Goal: Contribute content

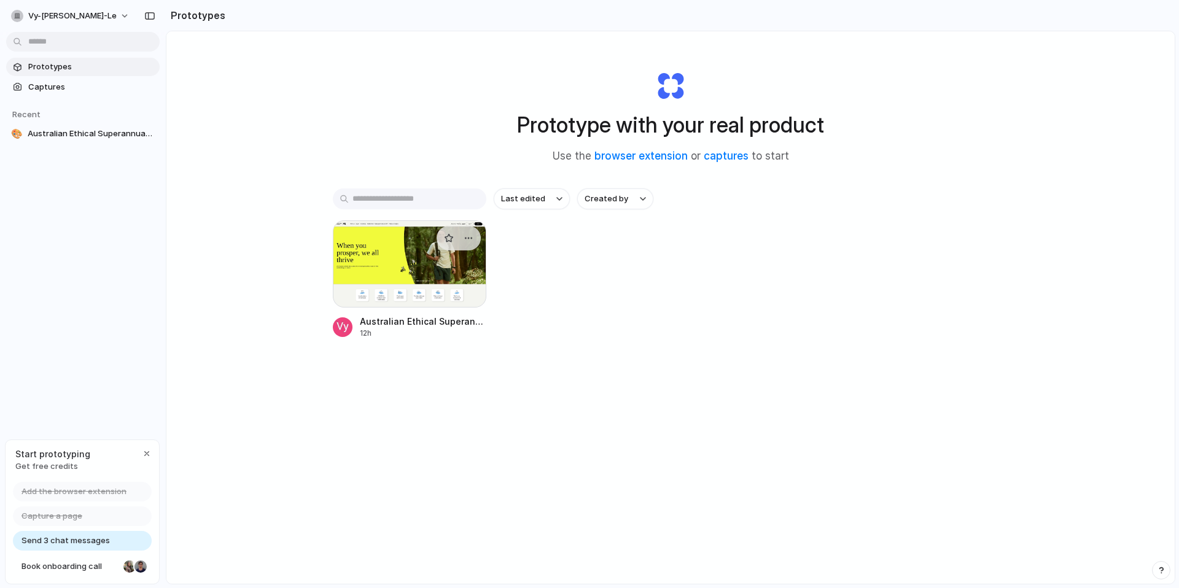
click at [390, 270] on div at bounding box center [410, 263] width 154 height 87
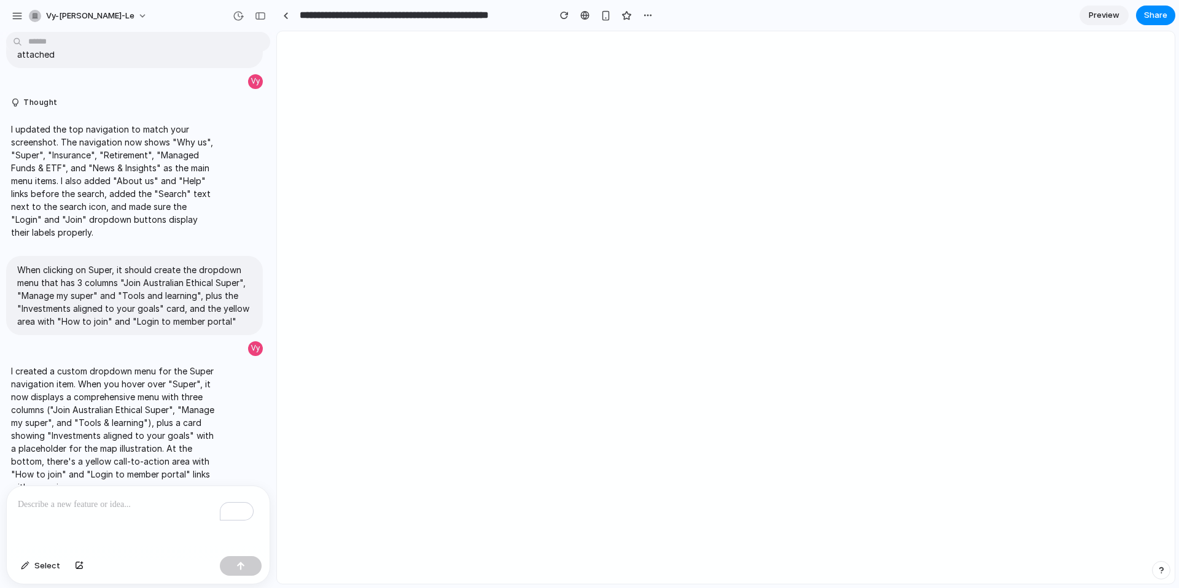
scroll to position [345, 0]
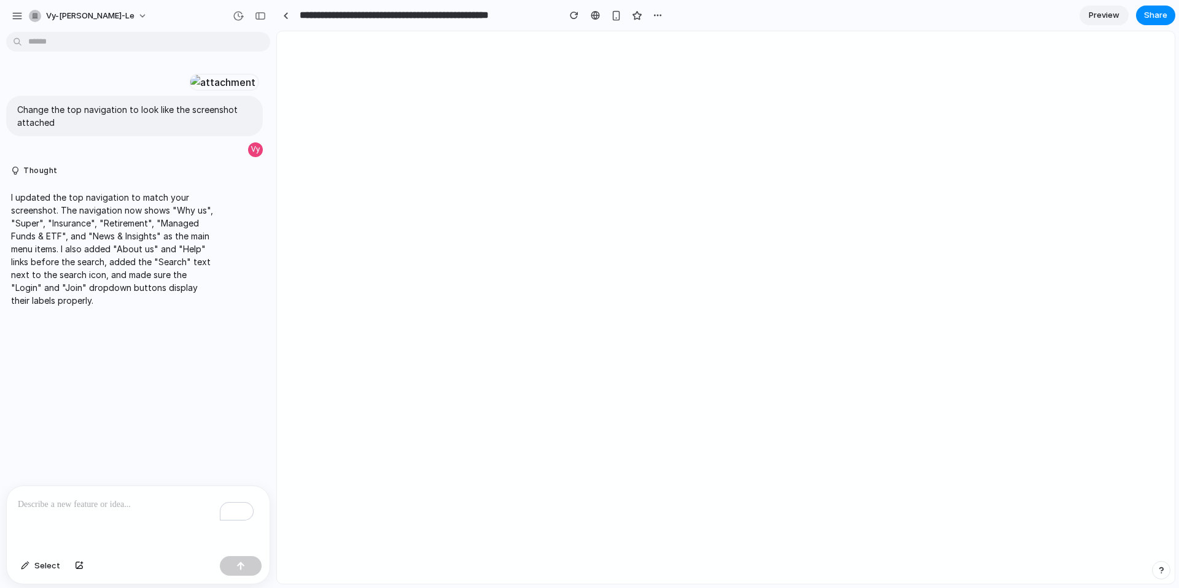
click at [89, 307] on p "I updated the top navigation to match your screenshot. The navigation now shows…" at bounding box center [113, 249] width 205 height 116
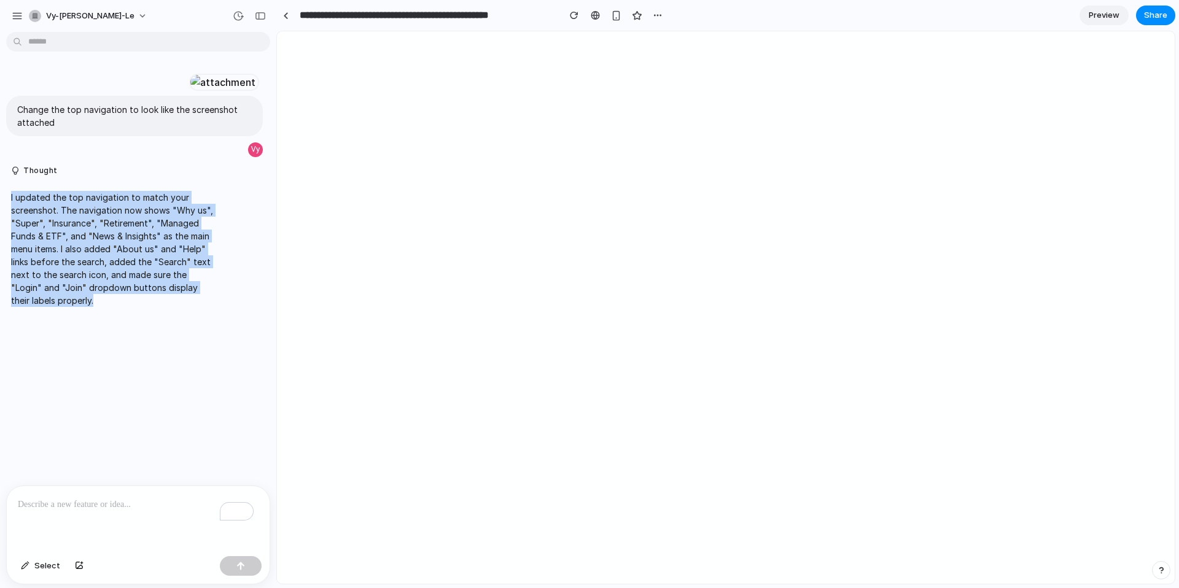
click at [89, 307] on p "I updated the top navigation to match your screenshot. The navigation now shows…" at bounding box center [113, 249] width 205 height 116
click at [163, 307] on p "I updated the top navigation to match your screenshot. The navigation now shows…" at bounding box center [113, 249] width 205 height 116
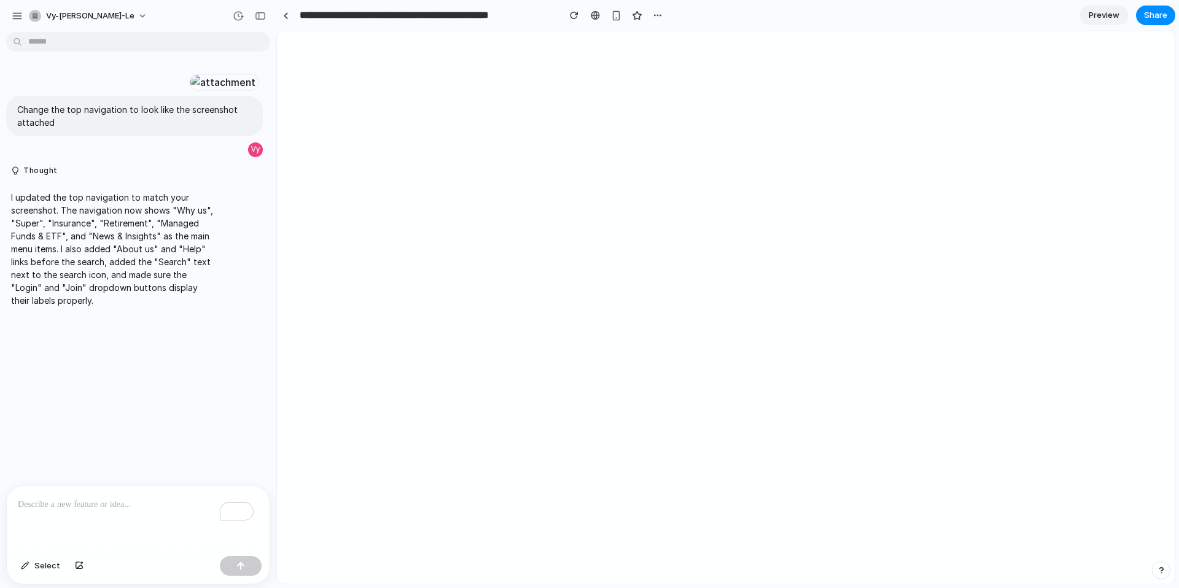
click at [66, 499] on p "To enrich screen reader interactions, please activate Accessibility in Grammarl…" at bounding box center [138, 504] width 241 height 15
click at [189, 91] on div at bounding box center [223, 82] width 68 height 17
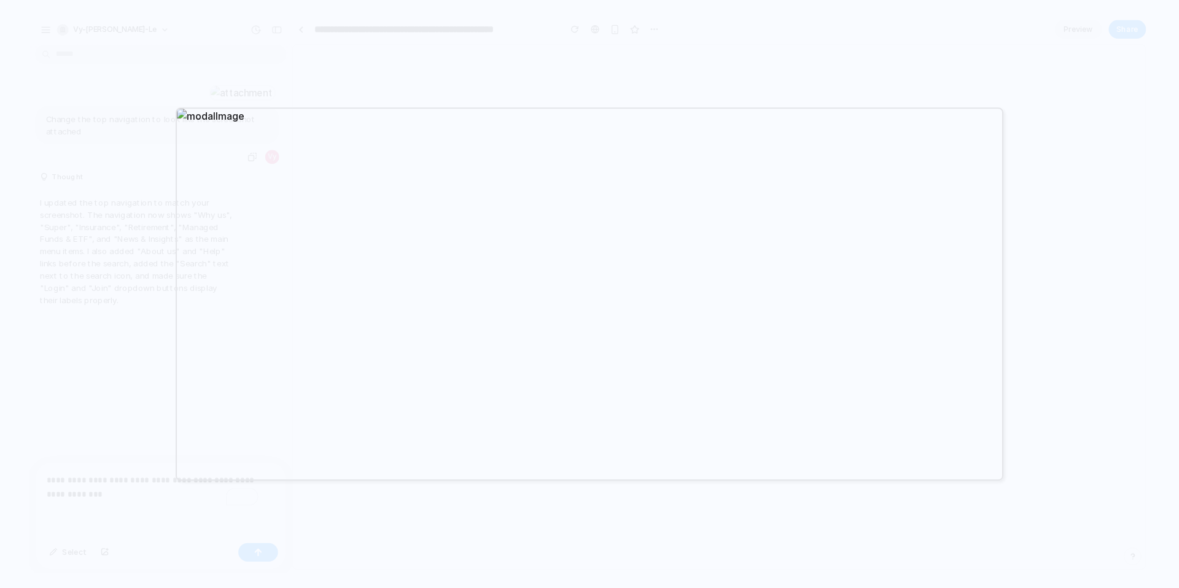
click at [136, 168] on div at bounding box center [589, 294] width 1179 height 588
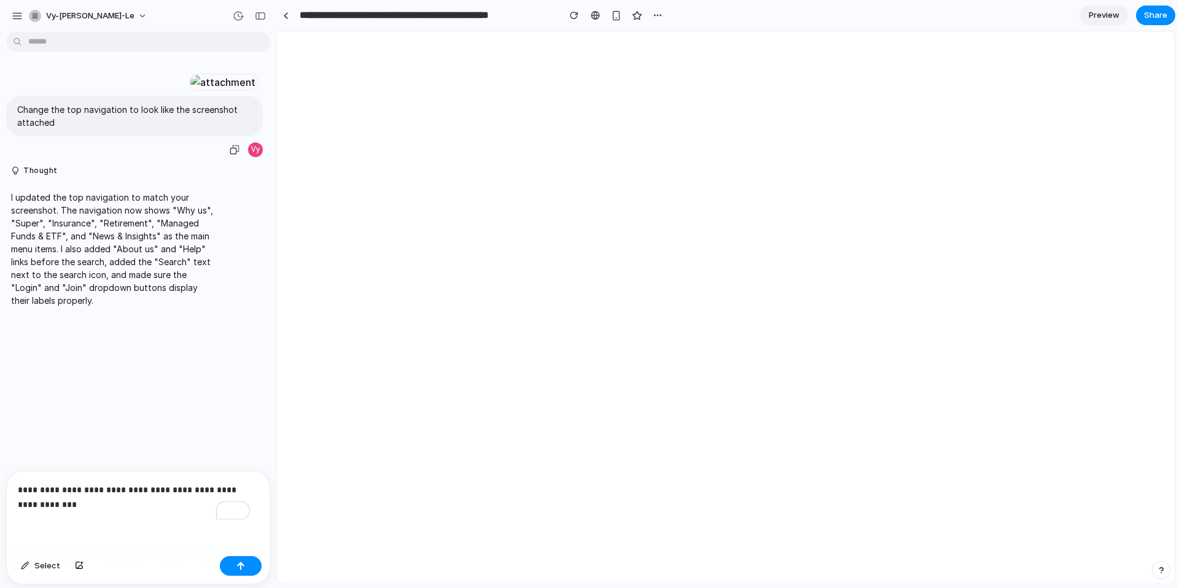
click at [114, 497] on p "**********" at bounding box center [136, 497] width 236 height 29
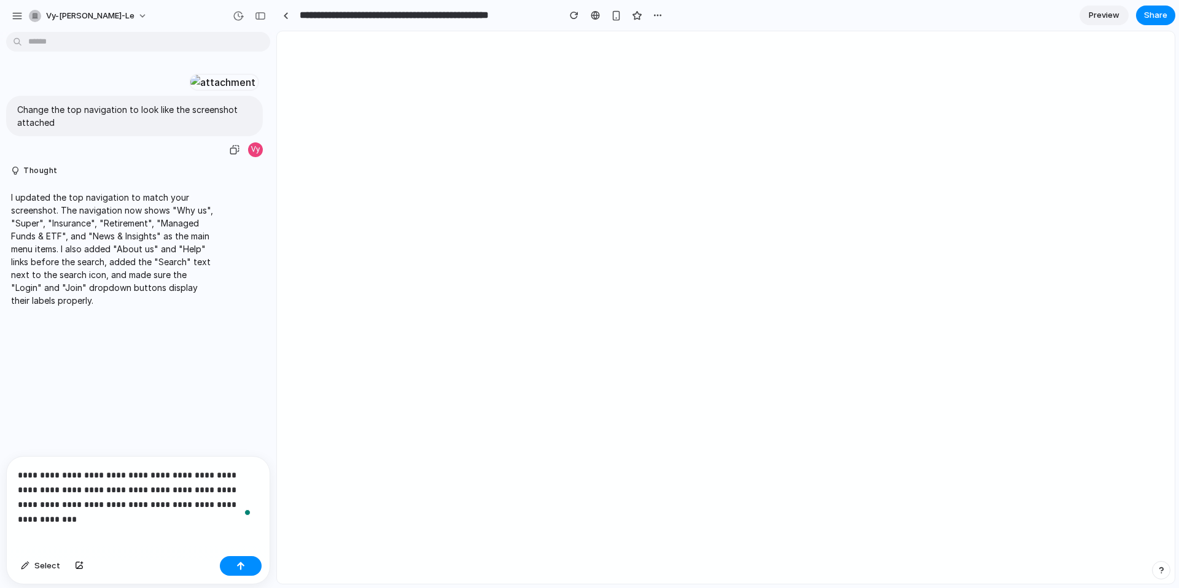
click at [189, 91] on div at bounding box center [223, 82] width 68 height 17
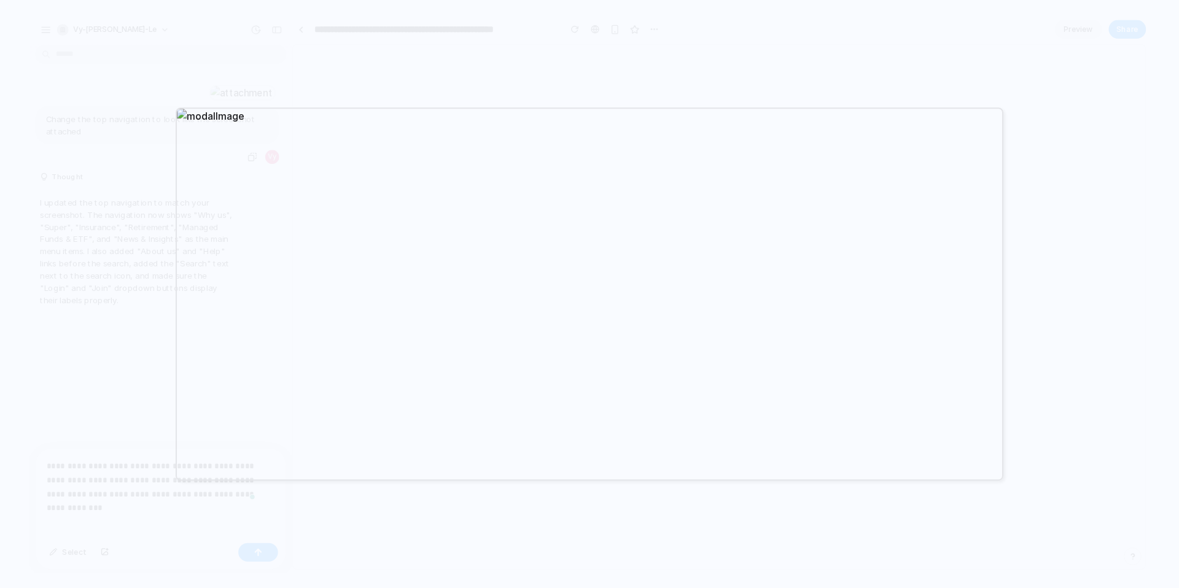
click at [128, 294] on div at bounding box center [589, 294] width 1179 height 588
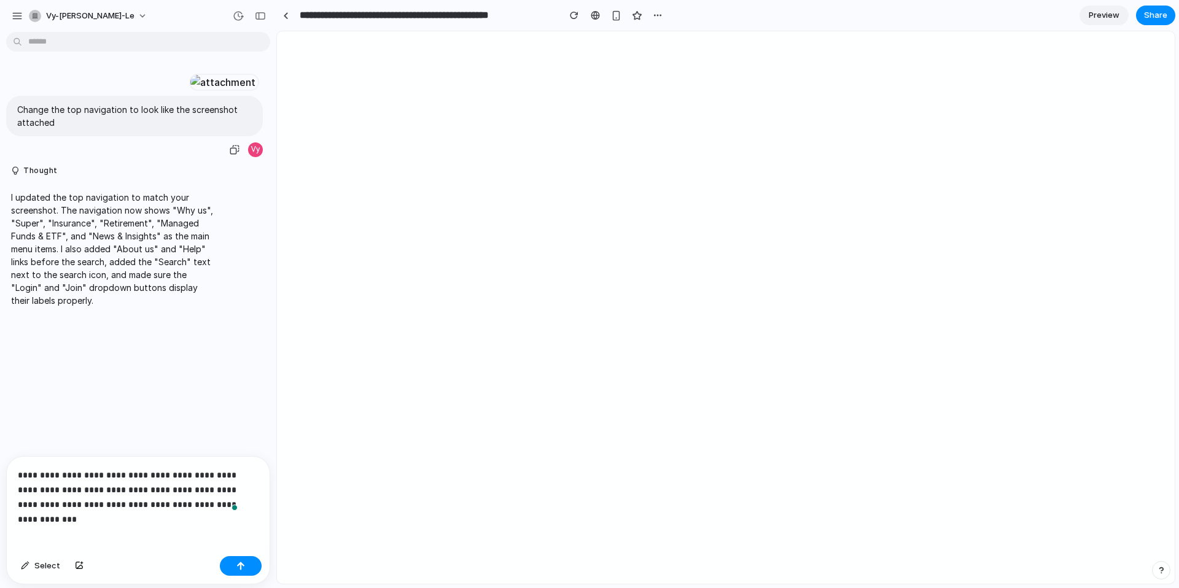
click at [238, 506] on div "Open Grammarly." at bounding box center [234, 508] width 6 height 6
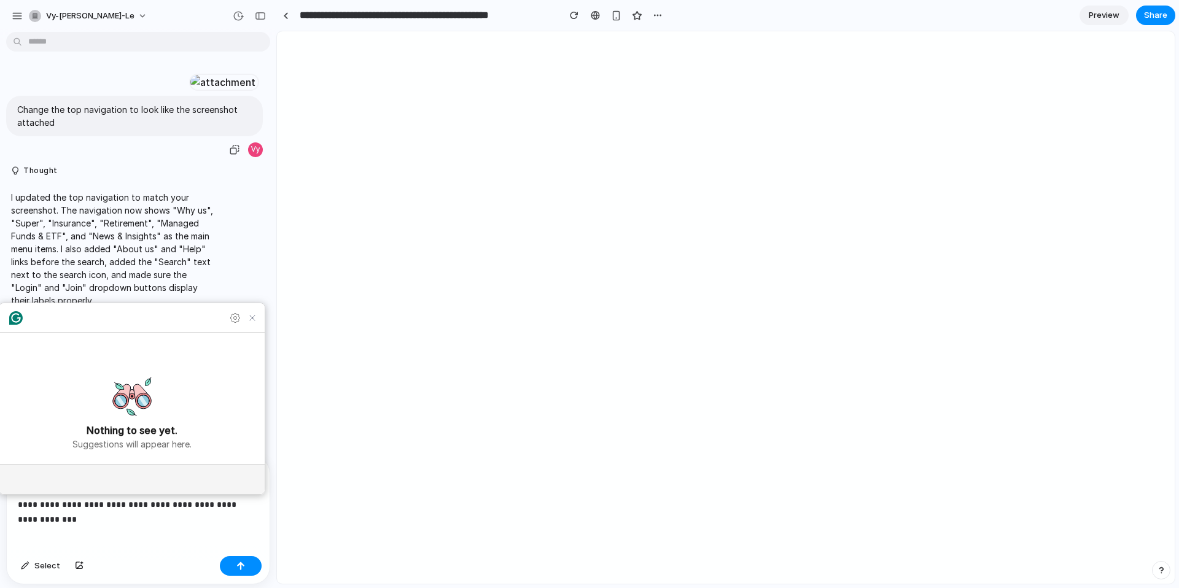
click at [251, 500] on p "**********" at bounding box center [136, 490] width 236 height 44
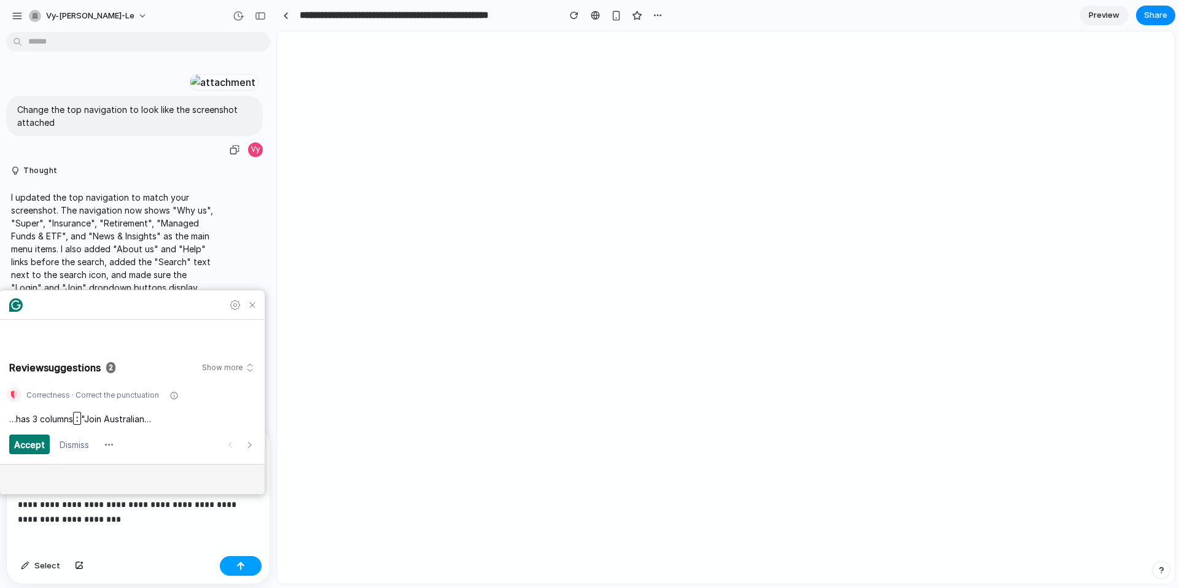
click at [250, 569] on button "button" at bounding box center [241, 566] width 42 height 20
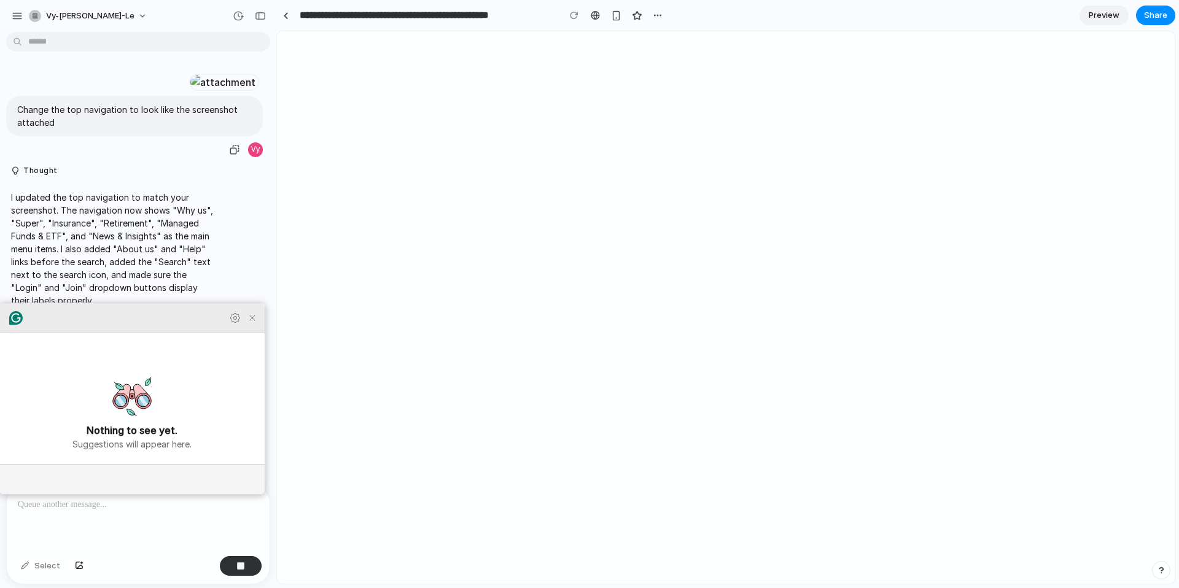
click at [257, 325] on icon "Close Grammarly Assistant" at bounding box center [252, 318] width 15 height 15
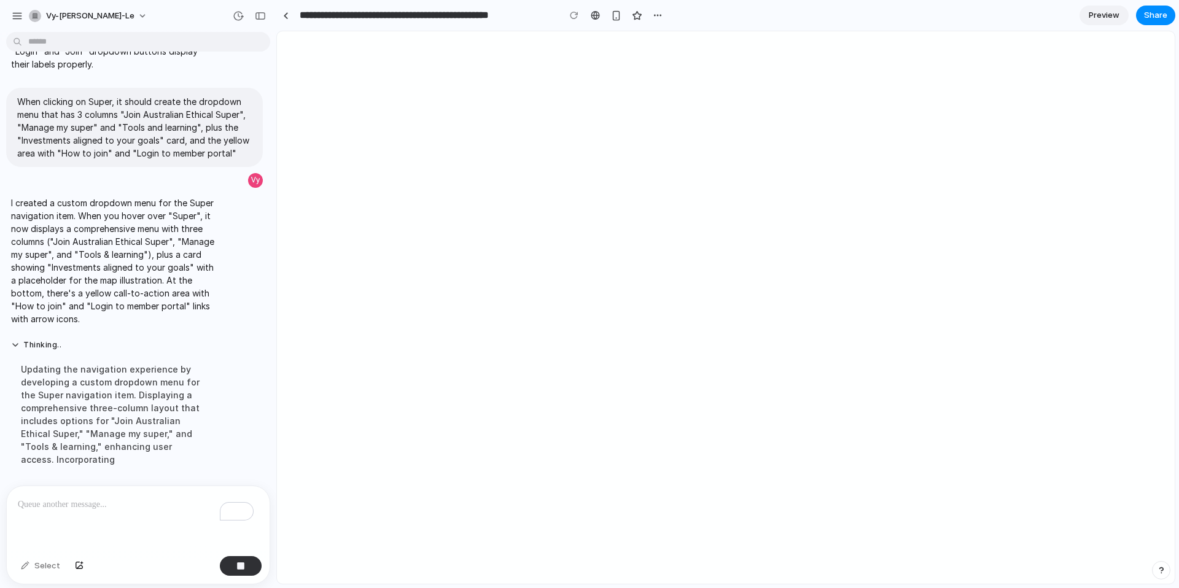
scroll to position [345, 0]
